Goal: Find specific page/section: Find specific page/section

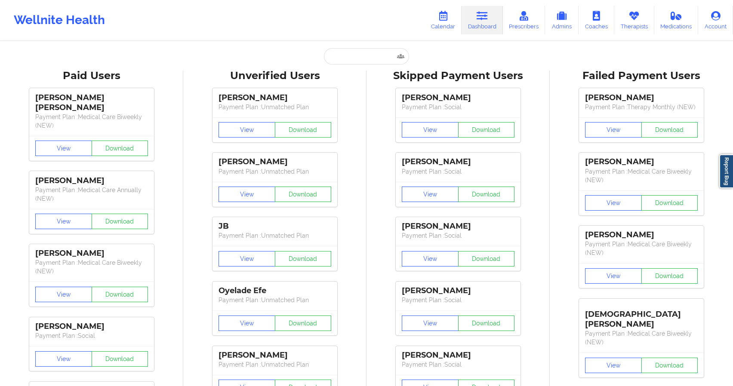
click at [366, 61] on input "text" at bounding box center [366, 56] width 85 height 16
paste input "[PERSON_NAME][EMAIL_ADDRESS][PERSON_NAME][DOMAIN_NAME]"
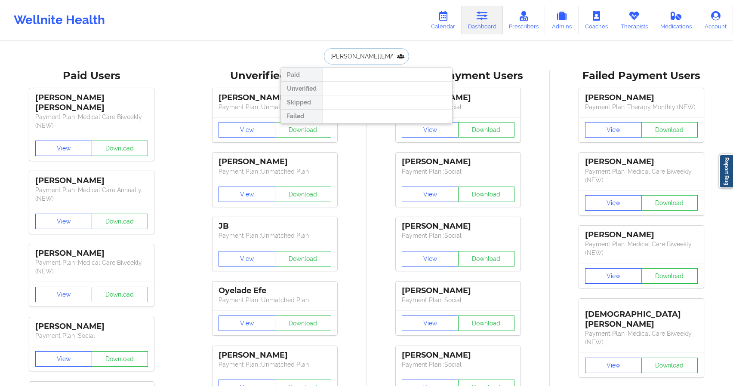
scroll to position [0, 10]
type input "[PERSON_NAME][EMAIL_ADDRESS][PERSON_NAME][DOMAIN_NAME]"
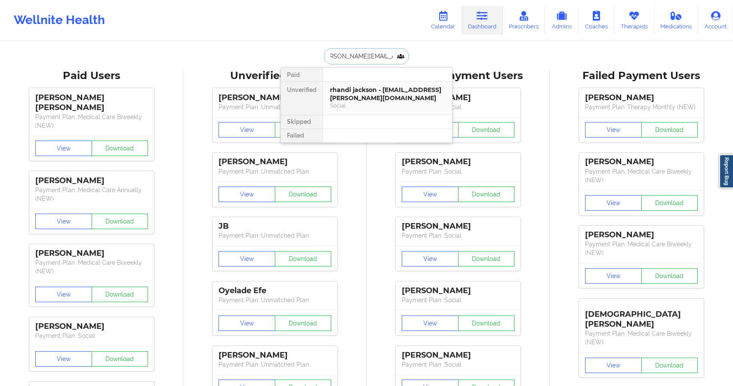
click at [364, 106] on div "Social" at bounding box center [387, 105] width 115 height 7
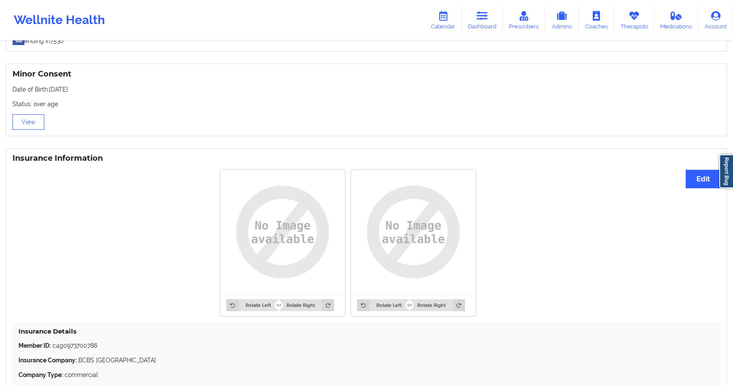
scroll to position [613, 0]
